Goal: Navigation & Orientation: Find specific page/section

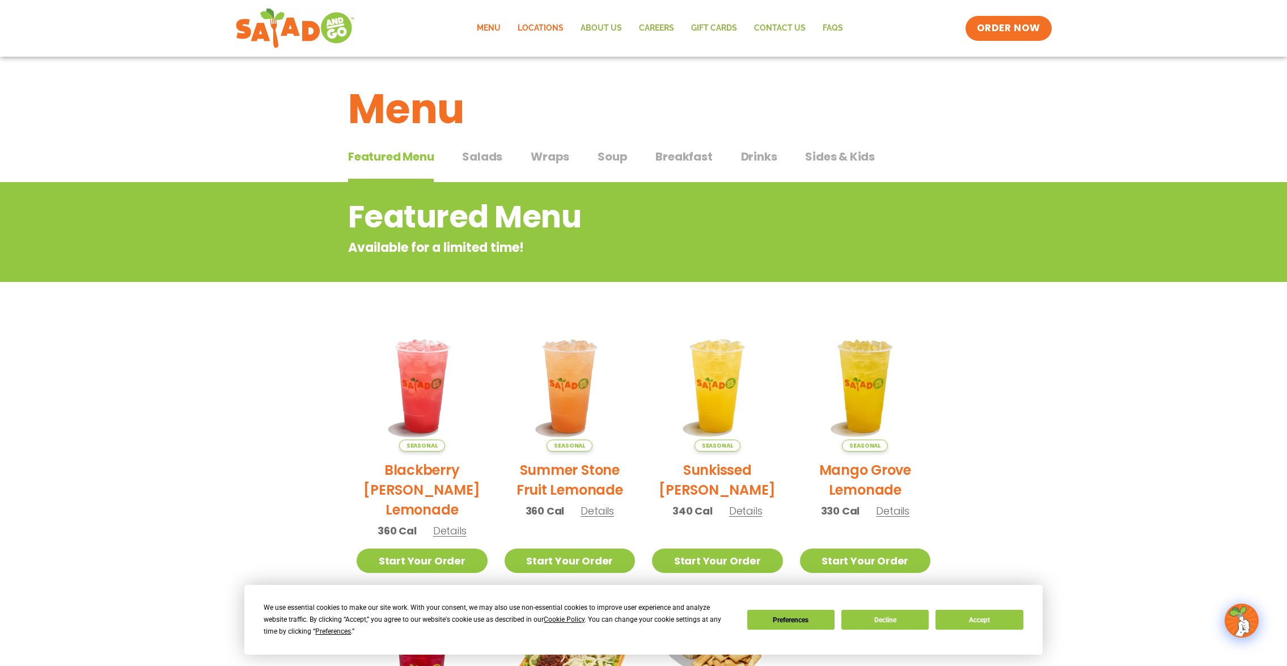
click at [551, 27] on link "Locations" at bounding box center [540, 28] width 63 height 26
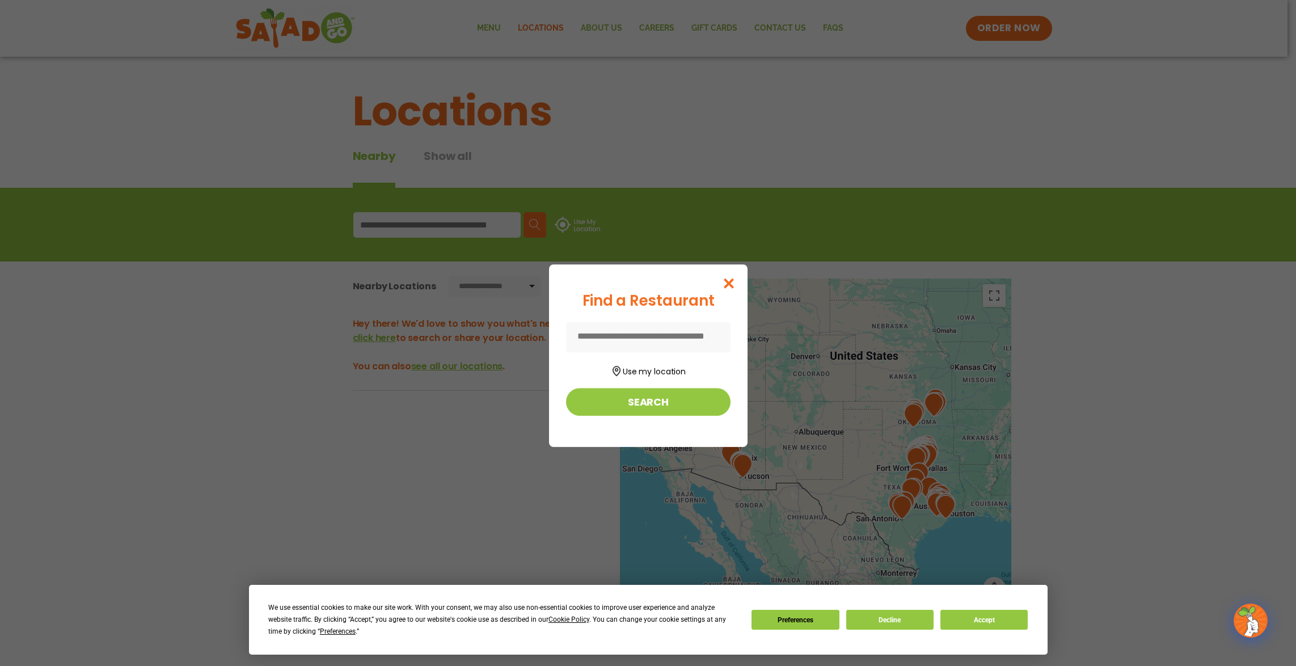
click at [625, 338] on input at bounding box center [648, 337] width 164 height 30
click at [627, 370] on button "Use my location" at bounding box center [648, 369] width 164 height 15
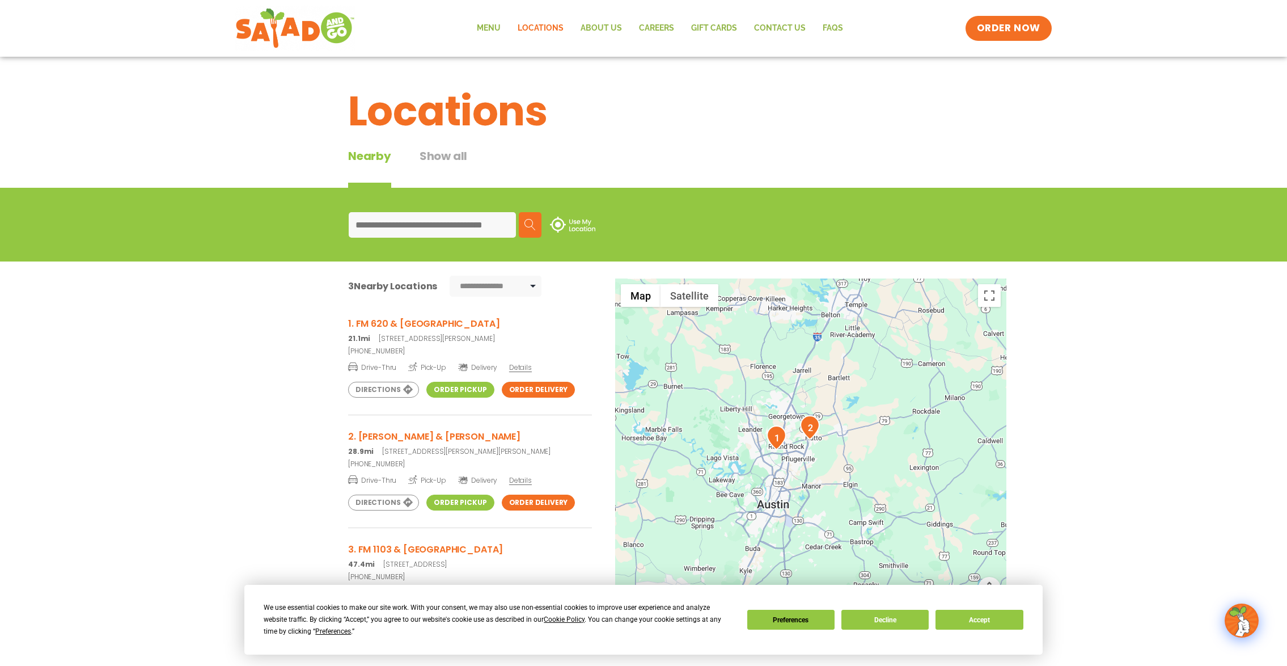
drag, startPoint x: 850, startPoint y: 399, endPoint x: 786, endPoint y: 480, distance: 103.0
click at [786, 480] on div at bounding box center [810, 465] width 391 height 375
